Goal: Information Seeking & Learning: Find specific page/section

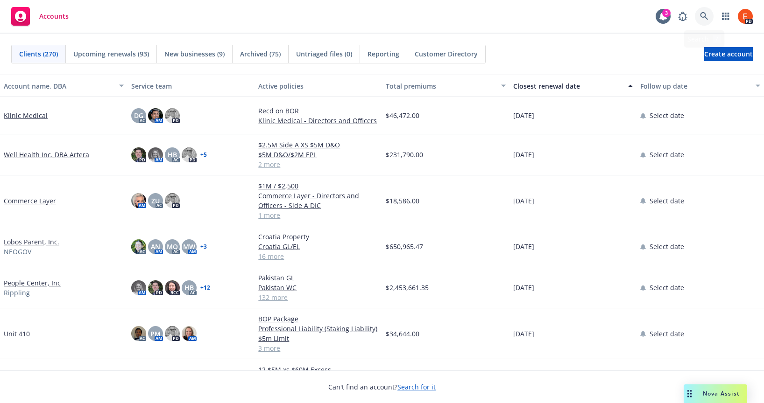
click at [710, 17] on link at bounding box center [704, 16] width 19 height 19
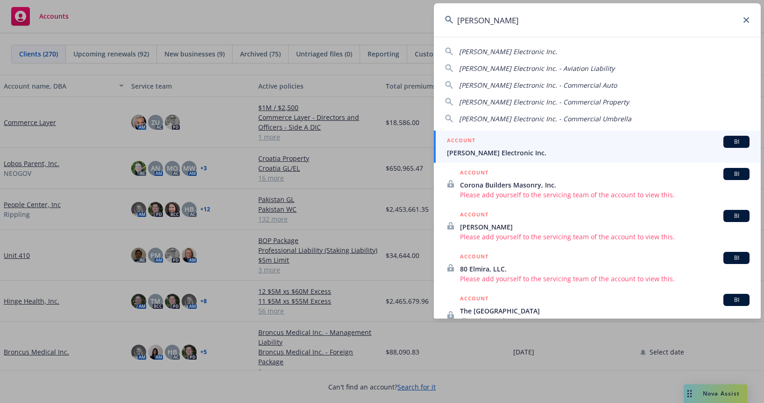
type input "[PERSON_NAME]"
click at [531, 147] on div "ACCOUNT BI [PERSON_NAME] Electronic Inc." at bounding box center [598, 147] width 302 height 22
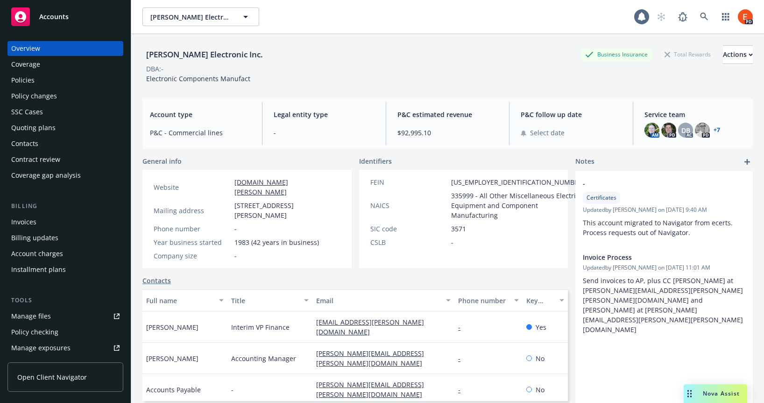
click at [34, 79] on div "Policies" at bounding box center [22, 80] width 23 height 15
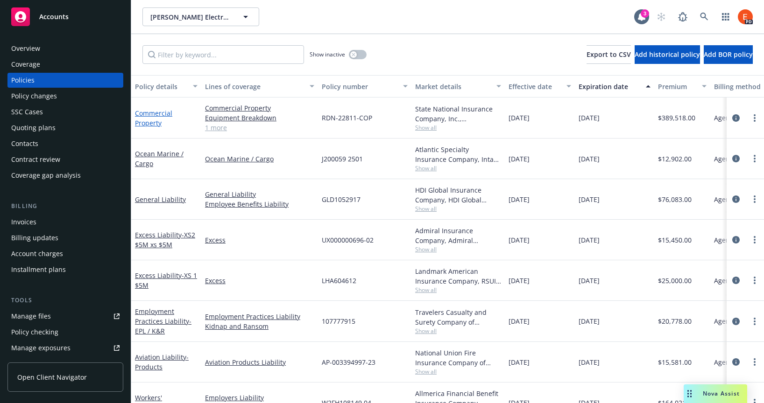
click at [145, 115] on link "Commercial Property" at bounding box center [153, 118] width 37 height 19
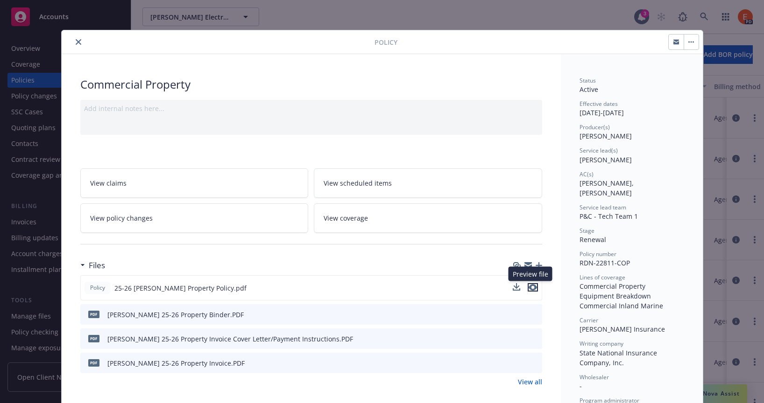
click at [530, 286] on icon "preview file" at bounding box center [532, 287] width 8 height 7
click at [73, 43] on button "close" at bounding box center [78, 41] width 11 height 11
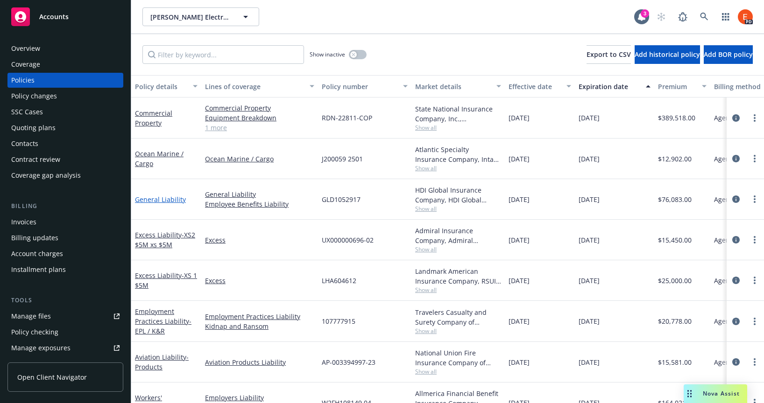
click at [151, 201] on link "General Liability" at bounding box center [160, 199] width 51 height 9
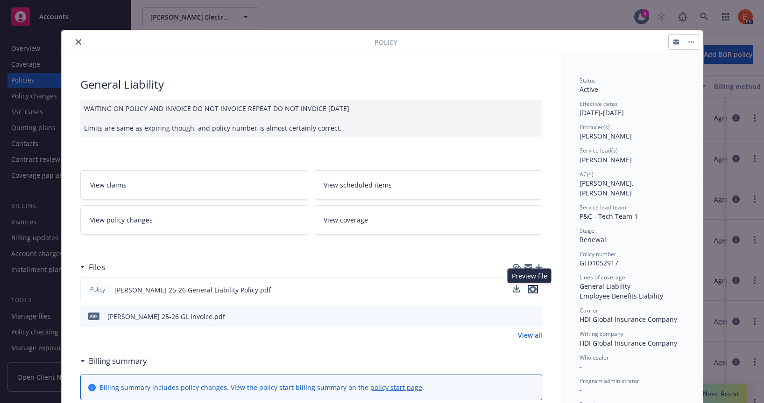
click at [528, 289] on icon "preview file" at bounding box center [532, 289] width 8 height 7
click at [73, 41] on button "close" at bounding box center [78, 41] width 11 height 11
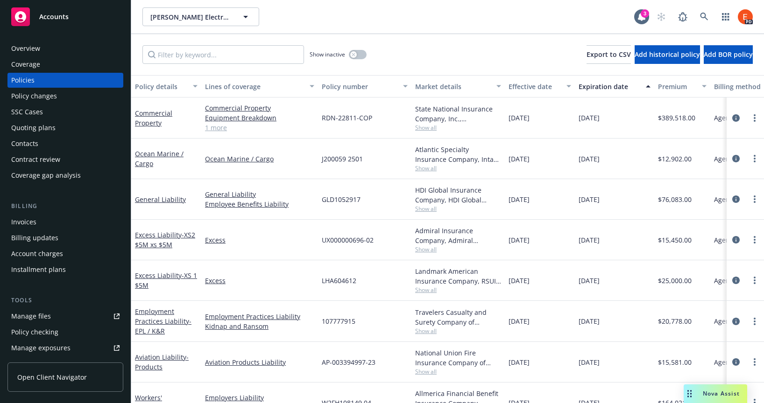
click at [30, 128] on div "Quoting plans" at bounding box center [33, 127] width 44 height 15
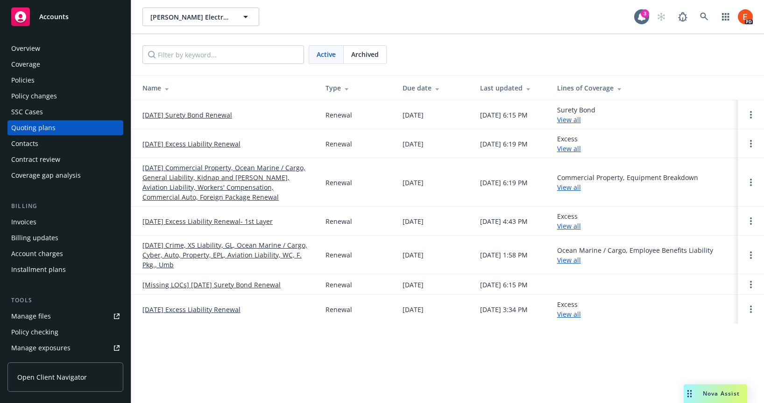
click at [360, 53] on span "Archived" at bounding box center [365, 54] width 28 height 10
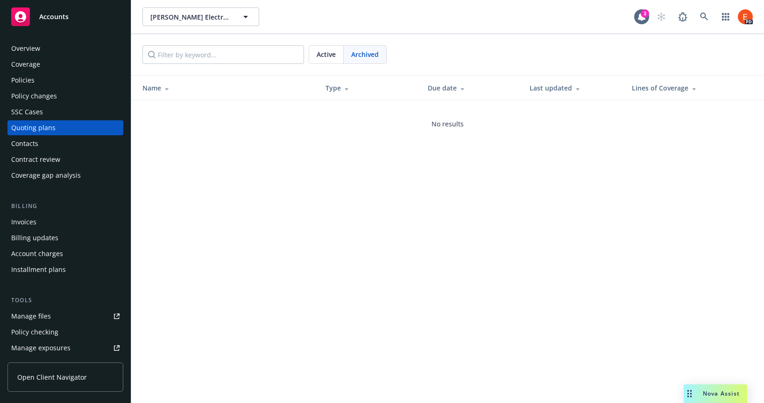
click at [29, 49] on div "Overview" at bounding box center [25, 48] width 29 height 15
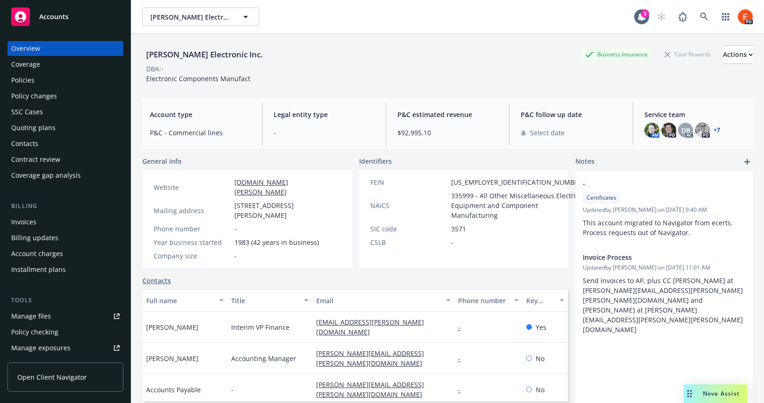
click at [28, 82] on div "Policies" at bounding box center [22, 80] width 23 height 15
